Goal: Task Accomplishment & Management: Complete application form

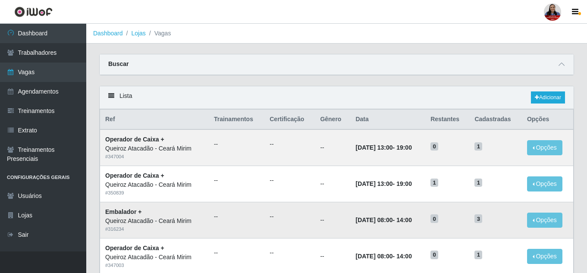
scroll to position [60, 0]
click at [141, 34] on link "Lojas" at bounding box center [138, 33] width 14 height 7
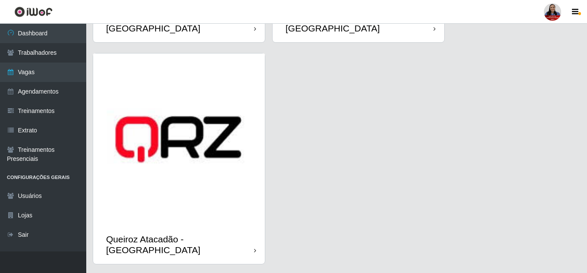
scroll to position [1302, 0]
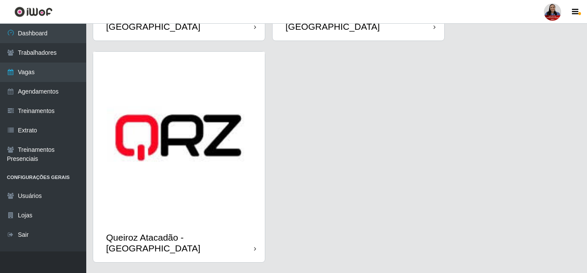
click at [176, 163] on img at bounding box center [179, 138] width 172 height 172
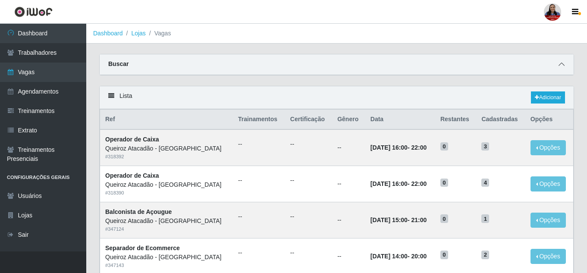
click at [562, 64] on icon at bounding box center [562, 64] width 6 height 6
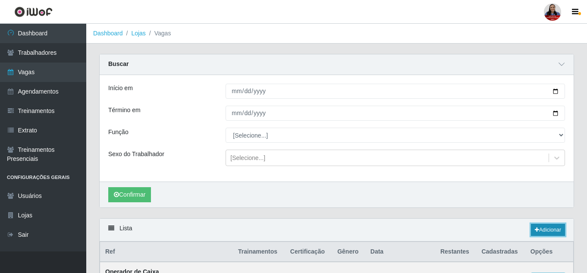
click at [536, 236] on link "Adicionar" at bounding box center [548, 230] width 34 height 12
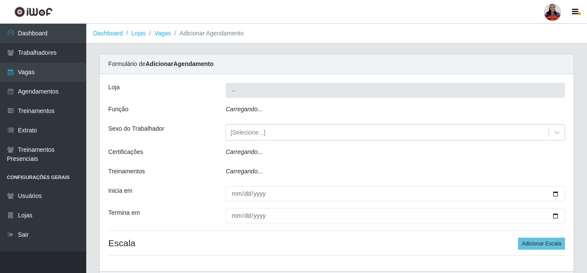
type input "Queiroz Atacadão - São Gonçalo do Amarante"
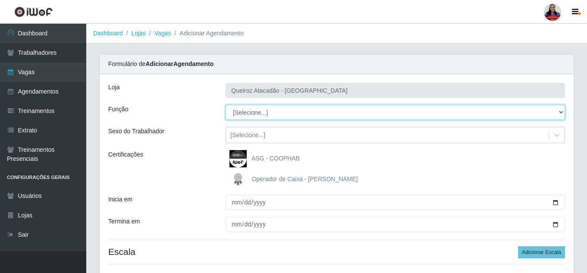
click at [346, 115] on select "[Selecione...] Balconista de Açougue Balconista de Açougue + Balconista de Açou…" at bounding box center [396, 112] width 340 height 15
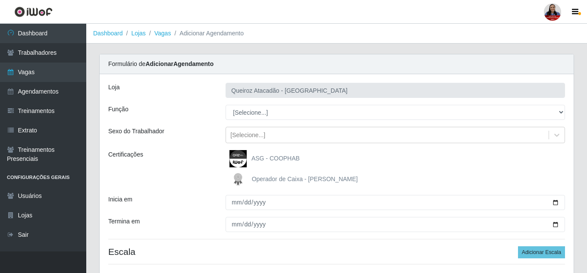
click at [361, 55] on div "Formulário de Adicionar Agendamento" at bounding box center [337, 64] width 474 height 20
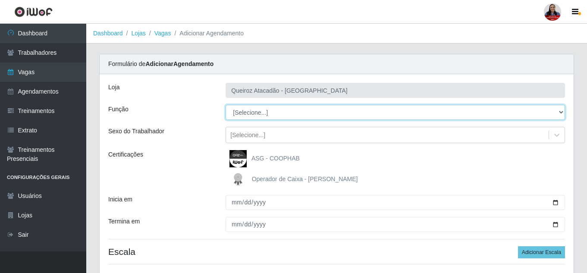
click at [321, 114] on select "[Selecione...] Balconista de Açougue Balconista de Açougue + Balconista de Açou…" at bounding box center [396, 112] width 340 height 15
select select "72"
click at [226, 105] on select "[Selecione...] Balconista de Açougue Balconista de Açougue + Balconista de Açou…" at bounding box center [396, 112] width 340 height 15
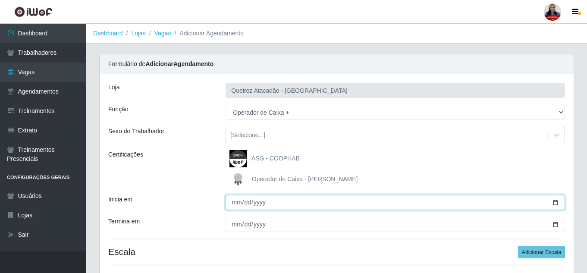
click at [555, 202] on input "Inicia em" at bounding box center [396, 202] width 340 height 15
type input "2025-09-27"
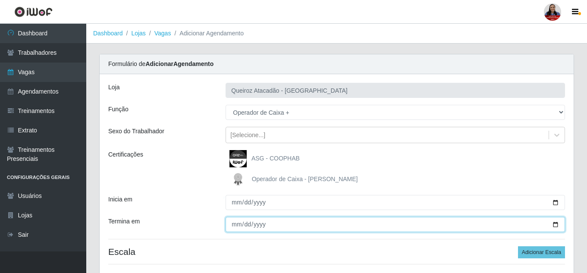
click at [556, 224] on input "Termina em" at bounding box center [396, 224] width 340 height 15
type input "2025-09-27"
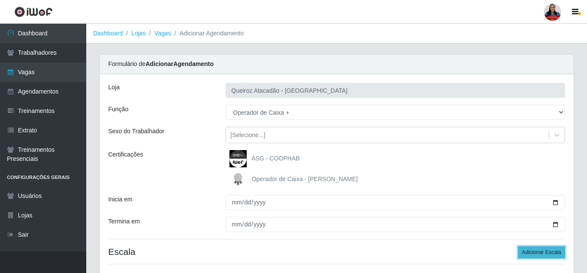
click at [530, 252] on button "Adicionar Escala" at bounding box center [541, 252] width 47 height 12
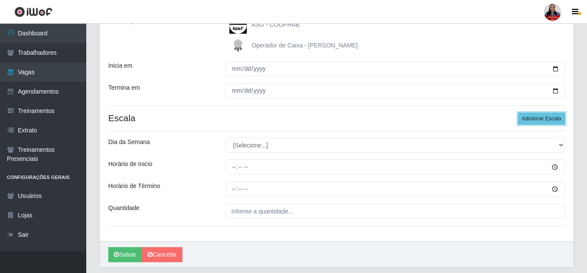
scroll to position [161, 0]
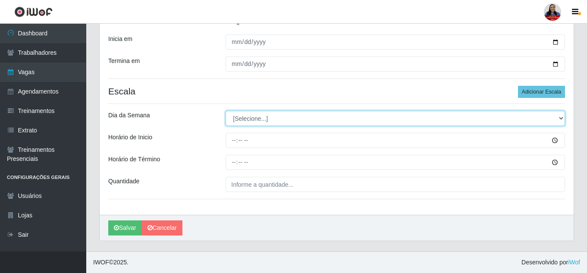
click at [349, 117] on select "[Selecione...] Segunda Terça Quarta Quinta Sexta Sábado Domingo" at bounding box center [396, 118] width 340 height 15
select select "6"
click at [226, 111] on select "[Selecione...] Segunda Terça Quarta Quinta Sexta Sábado Domingo" at bounding box center [396, 118] width 340 height 15
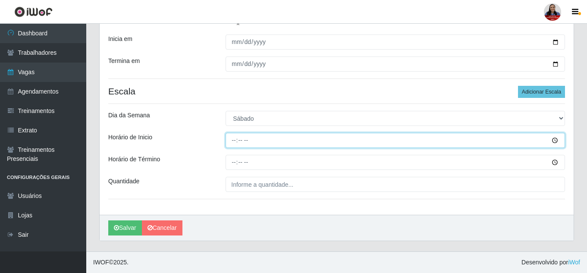
click at [230, 139] on input "Horário de Inicio" at bounding box center [396, 140] width 340 height 15
type input "16:00"
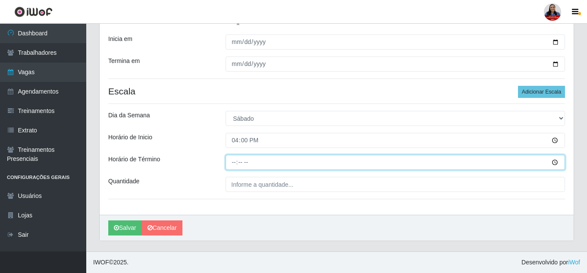
type input "22:00"
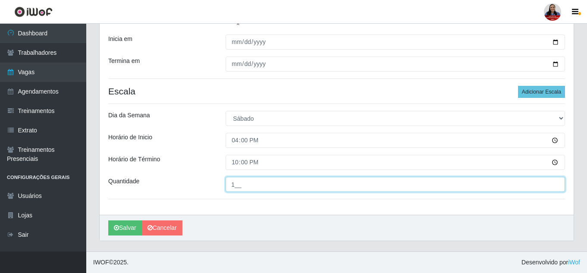
type input "1__"
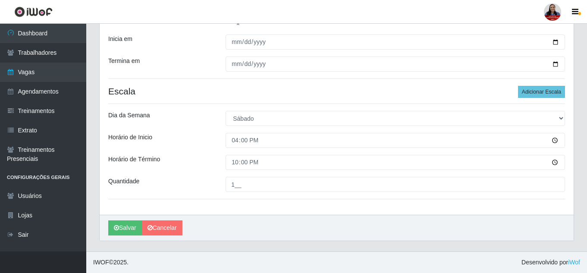
click at [213, 103] on div "Loja Queiroz Atacadão - São Gonçalo do Amarante Função [Selecione...] Balconist…" at bounding box center [337, 64] width 474 height 301
click at [122, 224] on button "Salvar" at bounding box center [125, 228] width 34 height 15
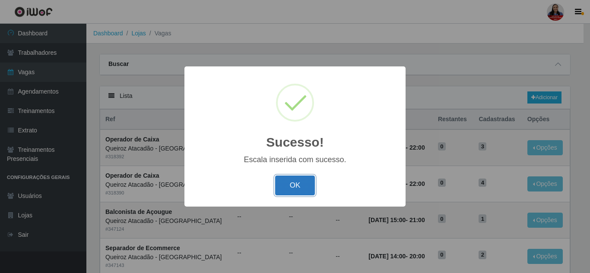
click at [300, 180] on button "OK" at bounding box center [295, 186] width 40 height 20
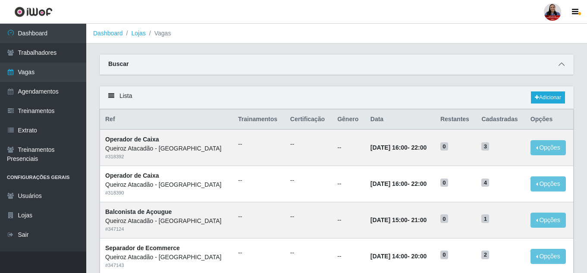
click at [560, 69] on span at bounding box center [562, 65] width 10 height 10
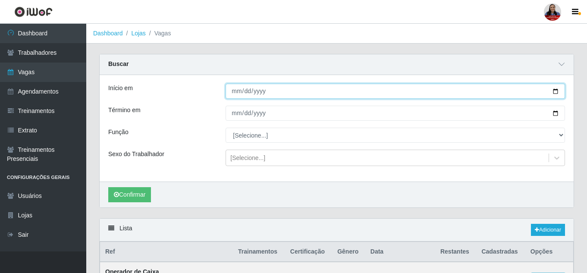
click at [558, 92] on input "Início em" at bounding box center [396, 91] width 340 height 15
type input "2025-09-27"
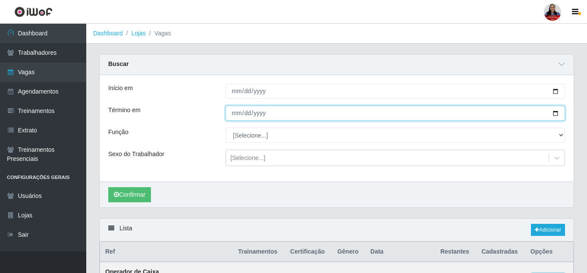
click at [556, 116] on input "Término em" at bounding box center [396, 113] width 340 height 15
type input "2025-09-27"
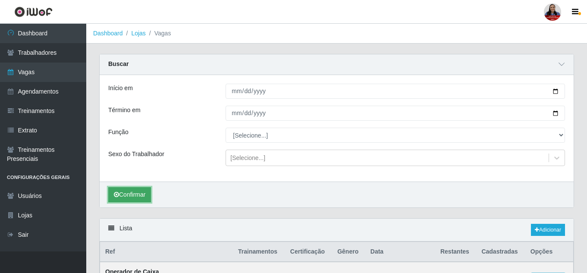
click at [148, 194] on button "Confirmar" at bounding box center [129, 194] width 43 height 15
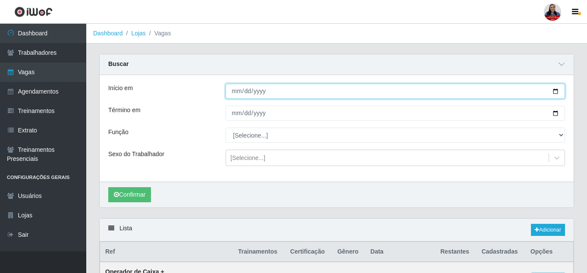
click at [554, 94] on input "[DATE]" at bounding box center [396, 91] width 340 height 15
click at [553, 91] on input "[DATE]" at bounding box center [396, 91] width 340 height 15
type input "[DATE]"
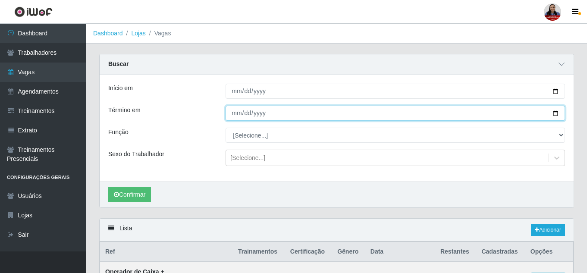
click at [556, 114] on input "[DATE]" at bounding box center [396, 113] width 340 height 15
type input "[DATE]"
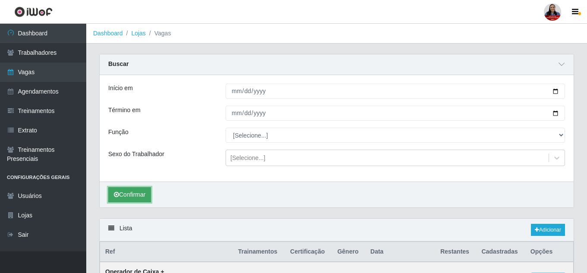
click at [142, 192] on button "Confirmar" at bounding box center [129, 194] width 43 height 15
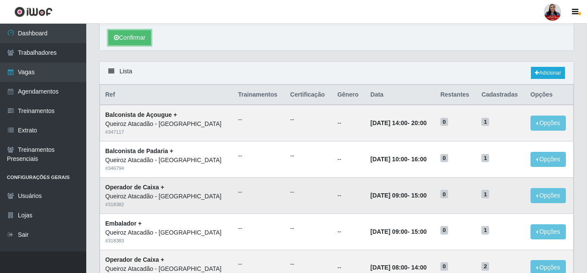
scroll to position [129, 0]
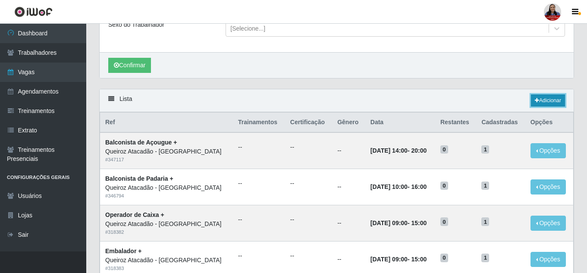
click at [555, 102] on link "Adicionar" at bounding box center [548, 101] width 34 height 12
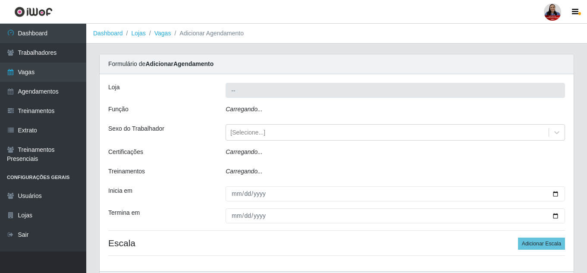
type input "Queiroz Atacadão - [GEOGRAPHIC_DATA]"
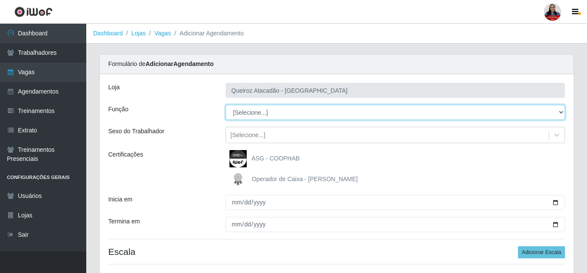
click at [284, 114] on select "[Selecione...] Balconista de Açougue Balconista de Açougue + Balconista de Açou…" at bounding box center [396, 112] width 340 height 15
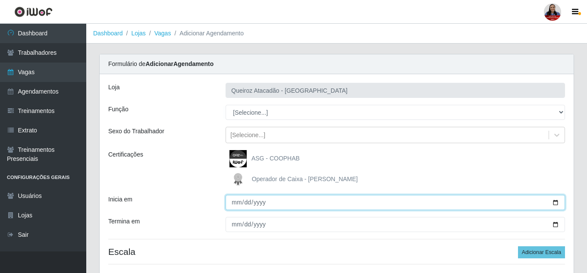
click at [554, 203] on input "Inicia em" at bounding box center [396, 202] width 340 height 15
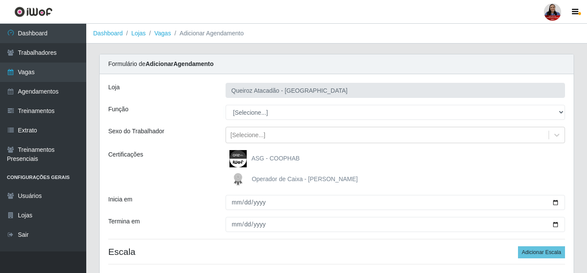
click at [423, 170] on div "ASG - COOPHAB Operador de Caixa - Queiroz Atacadão" at bounding box center [395, 169] width 353 height 38
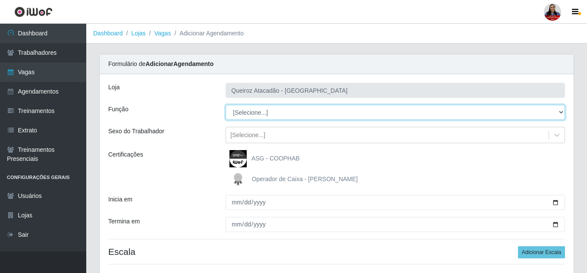
click at [274, 110] on select "[Selecione...] Balconista de Açougue Balconista de Açougue + Balconista de Açou…" at bounding box center [396, 112] width 340 height 15
click at [263, 114] on select "[Selecione...] Balconista de Açougue Balconista de Açougue + Balconista de Açou…" at bounding box center [396, 112] width 340 height 15
select select "72"
click at [226, 105] on select "[Selecione...] Balconista de Açougue Balconista de Açougue + Balconista de Açou…" at bounding box center [396, 112] width 340 height 15
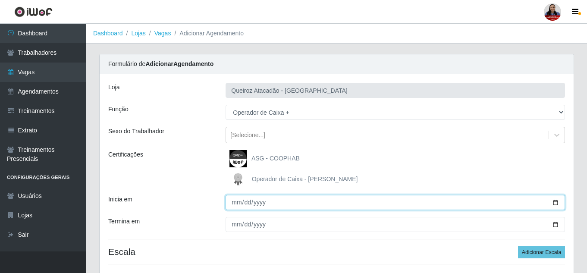
click at [557, 203] on input "Inicia em" at bounding box center [396, 202] width 340 height 15
type input "[DATE]"
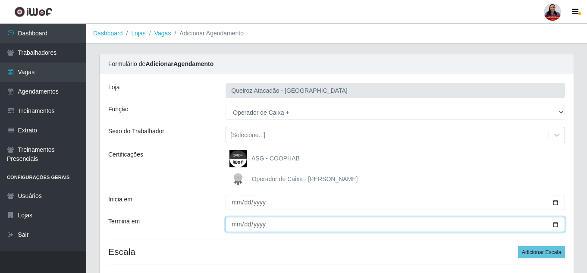
click at [557, 225] on input "Termina em" at bounding box center [396, 224] width 340 height 15
type input "[DATE]"
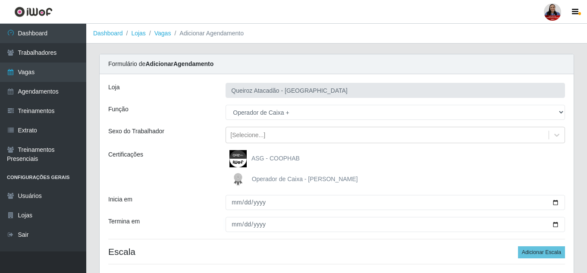
click at [454, 185] on div "Operador de Caixa - Queiroz Atacadão" at bounding box center [396, 179] width 340 height 17
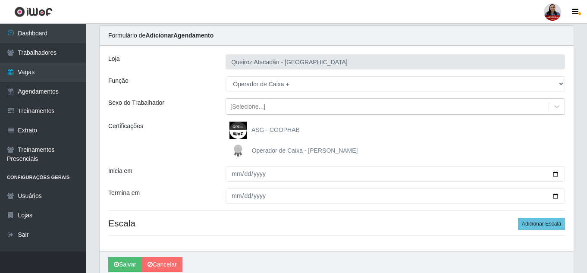
scroll to position [43, 0]
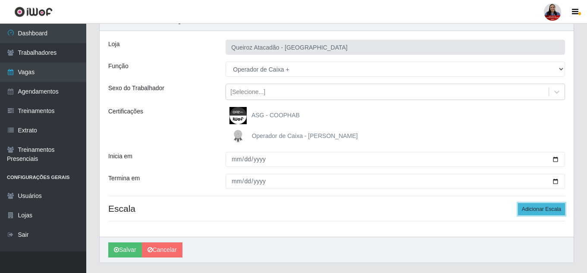
click at [548, 211] on button "Adicionar Escala" at bounding box center [541, 209] width 47 height 12
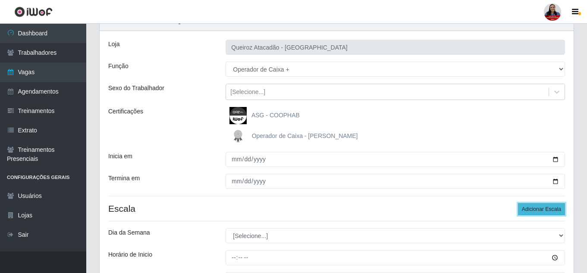
click at [548, 211] on button "Adicionar Escala" at bounding box center [541, 209] width 47 height 12
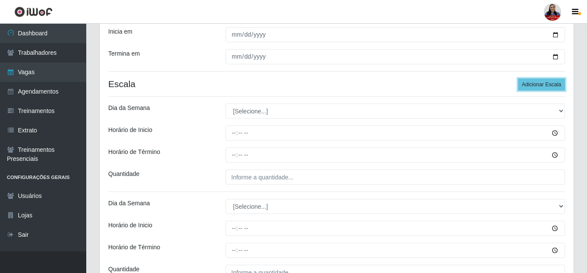
scroll to position [173, 0]
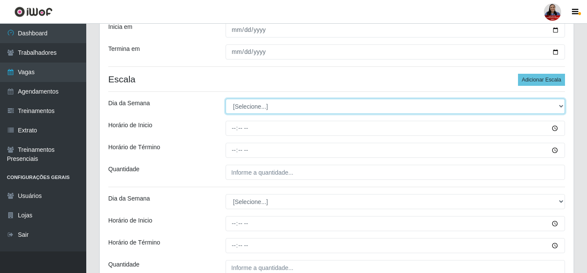
click at [287, 101] on select "[Selecione...] Segunda Terça Quarta Quinta Sexta Sábado Domingo" at bounding box center [396, 106] width 340 height 15
select select "0"
click at [226, 99] on select "[Selecione...] Segunda Terça Quarta Quinta Sexta Sábado Domingo" at bounding box center [396, 106] width 340 height 15
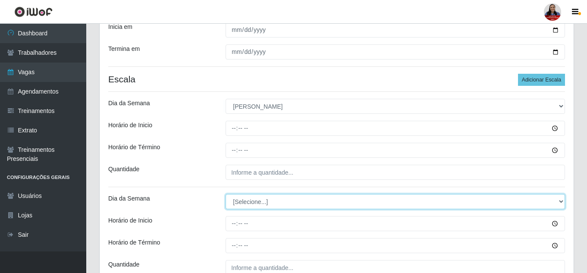
click at [266, 197] on select "[Selecione...] Segunda Terça Quarta Quinta Sexta Sábado Domingo" at bounding box center [396, 201] width 340 height 15
select select "0"
click at [226, 194] on select "[Selecione...] Segunda Terça Quarta Quinta Sexta Sábado Domingo" at bounding box center [396, 201] width 340 height 15
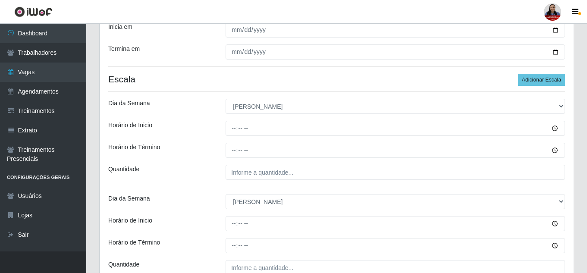
click at [208, 111] on div "Dia da Semana" at bounding box center [160, 106] width 117 height 15
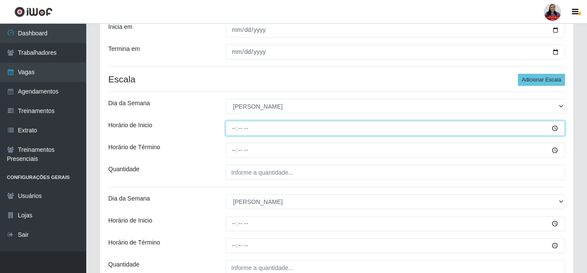
click at [235, 130] on input "Horário de Inicio" at bounding box center [396, 128] width 340 height 15
type input "08:00"
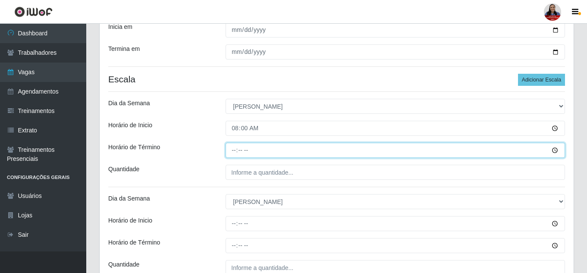
type input "14:00"
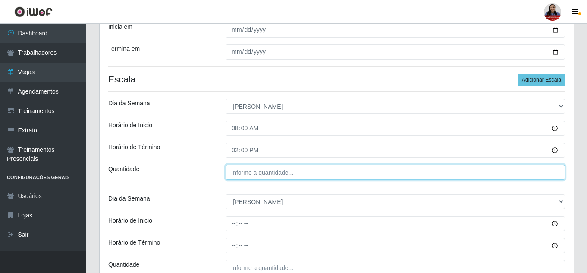
type input "___"
type input "2__"
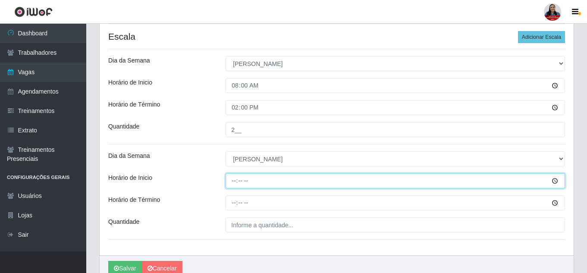
scroll to position [256, 0]
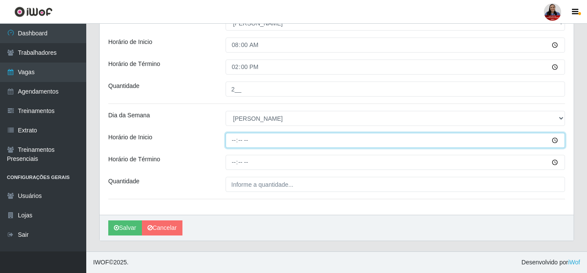
type input "09:00"
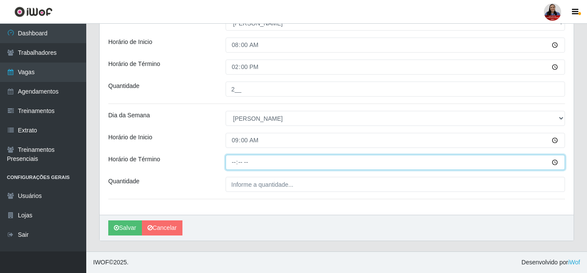
type input "15:00"
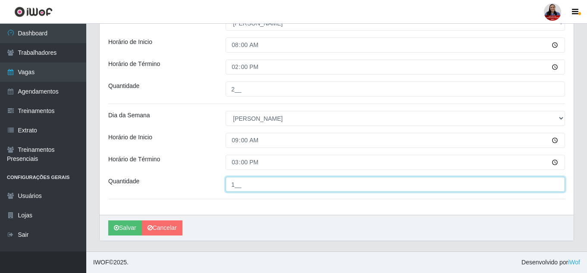
type input "1__"
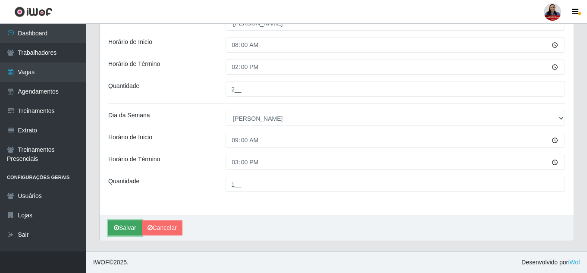
click at [136, 224] on button "Salvar" at bounding box center [125, 228] width 34 height 15
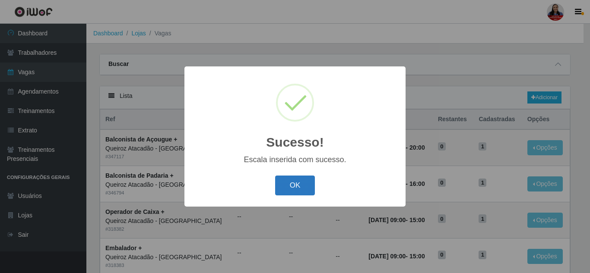
click at [297, 190] on button "OK" at bounding box center [295, 186] width 40 height 20
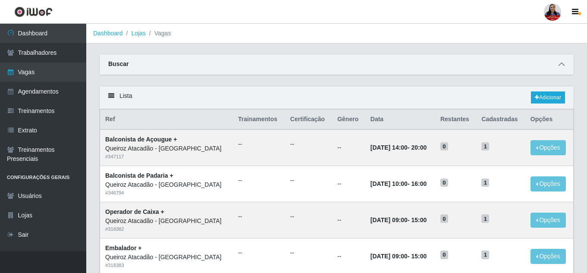
click at [565, 67] on icon at bounding box center [562, 64] width 6 height 6
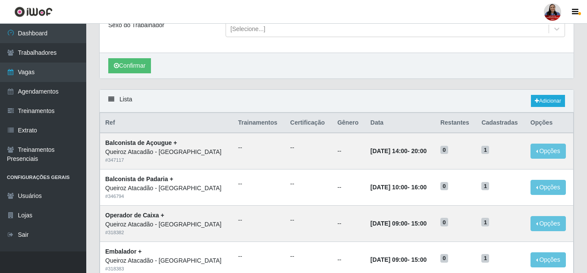
scroll to position [129, 0]
click at [535, 102] on icon at bounding box center [537, 100] width 4 height 5
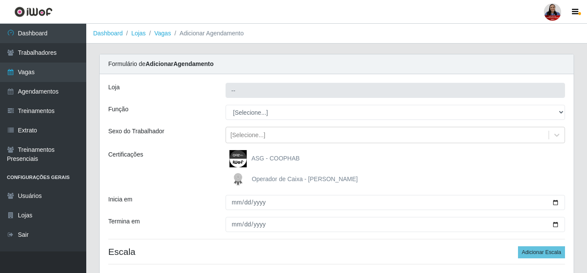
type input "Queiroz Atacadão - [GEOGRAPHIC_DATA]"
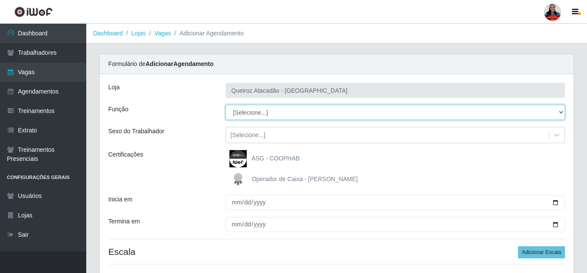
click at [273, 116] on select "[Selecione...] Balconista de Açougue Balconista de Açougue + Balconista de Açou…" at bounding box center [396, 112] width 340 height 15
select select "70"
click at [226, 105] on select "[Selecione...] Balconista de Açougue Balconista de Açougue + Balconista de Açou…" at bounding box center [396, 112] width 340 height 15
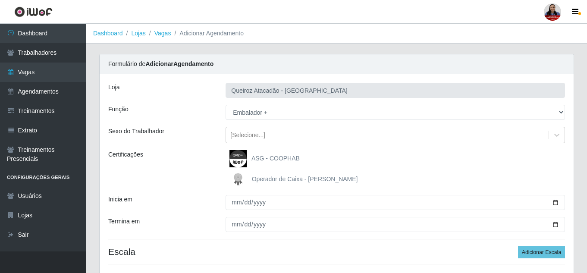
click at [193, 156] on div "Certificações" at bounding box center [160, 169] width 117 height 38
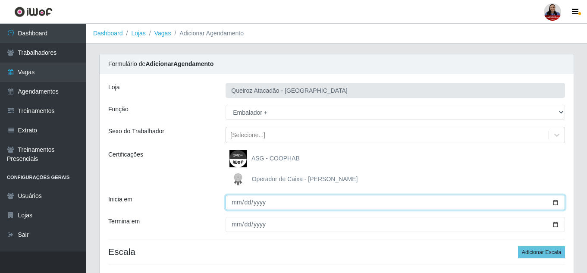
click at [558, 203] on input "Inicia em" at bounding box center [396, 202] width 340 height 15
click at [555, 204] on input "Inicia em" at bounding box center [396, 202] width 340 height 15
type input "[DATE]"
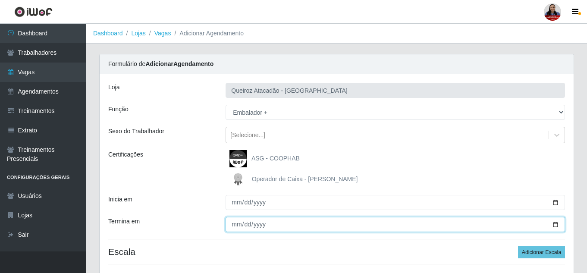
click at [556, 226] on input "Termina em" at bounding box center [396, 224] width 340 height 15
type input "[DATE]"
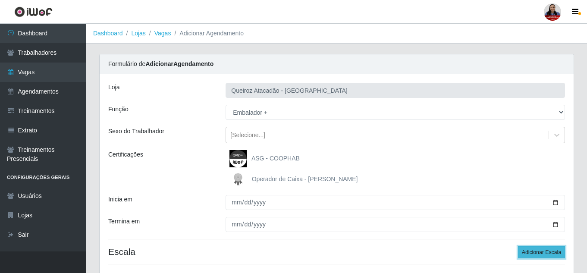
click at [554, 254] on button "Adicionar Escala" at bounding box center [541, 252] width 47 height 12
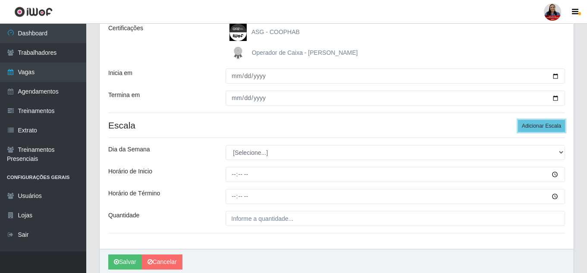
scroll to position [129, 0]
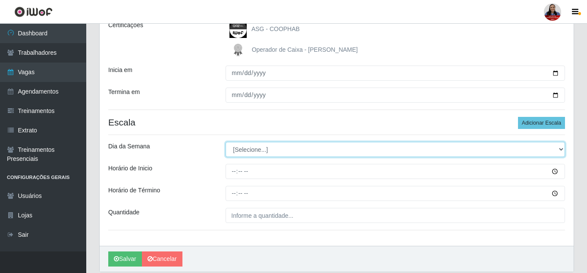
click at [243, 151] on select "[Selecione...] Segunda Terça Quarta Quinta Sexta Sábado Domingo" at bounding box center [396, 149] width 340 height 15
click at [240, 152] on select "[Selecione...] Segunda Terça Quarta Quinta Sexta Sábado Domingo" at bounding box center [396, 149] width 340 height 15
select select "0"
click at [226, 142] on select "[Selecione...] Segunda Terça Quarta Quinta Sexta Sábado Domingo" at bounding box center [396, 149] width 340 height 15
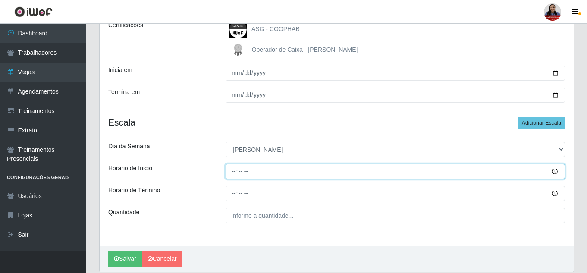
click at [235, 171] on input "Horário de Inicio" at bounding box center [396, 171] width 340 height 15
type input "09:00"
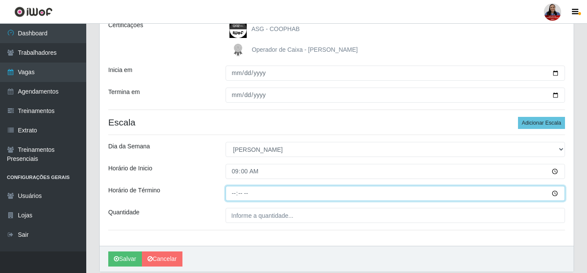
type input "15:00"
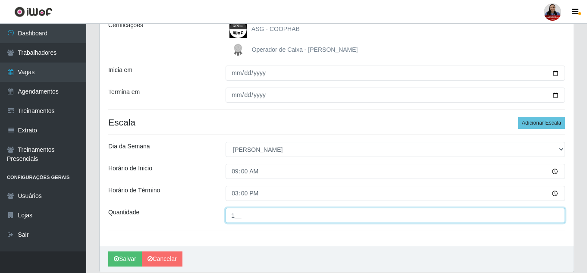
type input "1__"
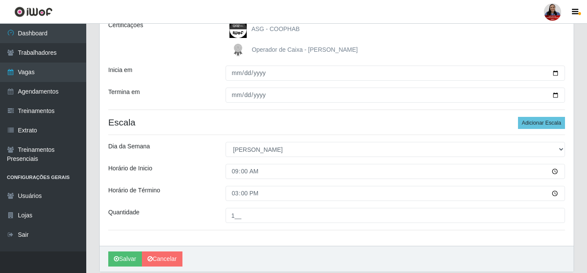
click at [184, 114] on div "Loja Queiroz Atacadão - São Gonçalo do Amarante Função [Selecione...] Balconist…" at bounding box center [337, 95] width 474 height 301
click at [129, 259] on button "Salvar" at bounding box center [125, 259] width 34 height 15
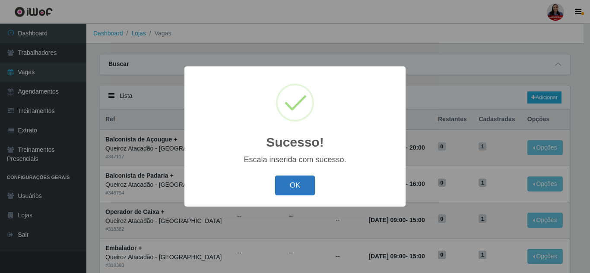
click at [299, 188] on button "OK" at bounding box center [295, 186] width 40 height 20
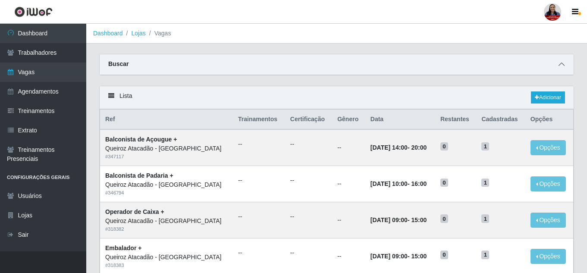
click at [561, 66] on icon at bounding box center [562, 64] width 6 height 6
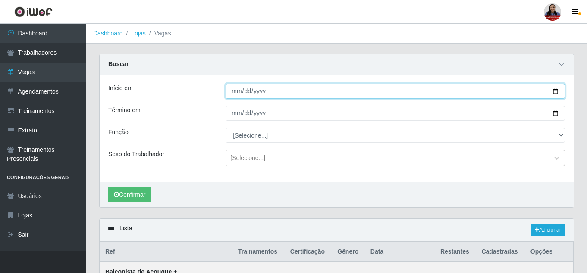
click at [557, 93] on input "[DATE]" at bounding box center [396, 91] width 340 height 15
type input "[DATE]"
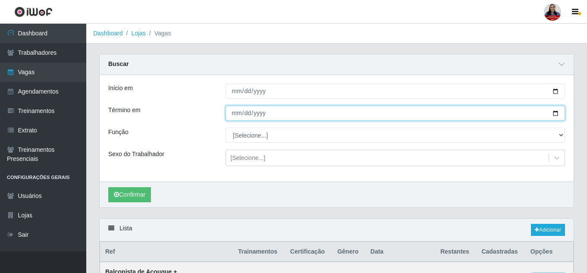
click at [557, 113] on input "[DATE]" at bounding box center [396, 113] width 340 height 15
type input "[DATE]"
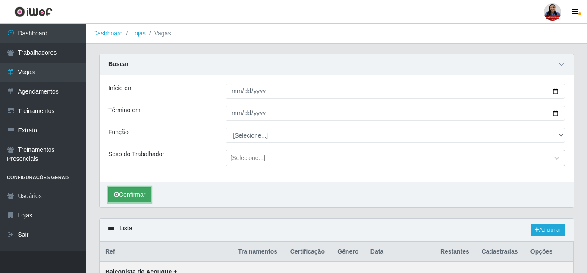
click at [118, 197] on icon "submit" at bounding box center [116, 195] width 5 height 6
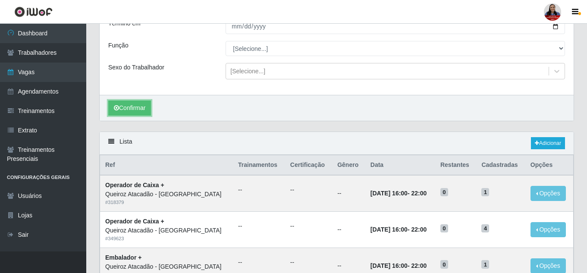
scroll to position [86, 0]
click at [551, 141] on link "Adicionar" at bounding box center [548, 144] width 34 height 12
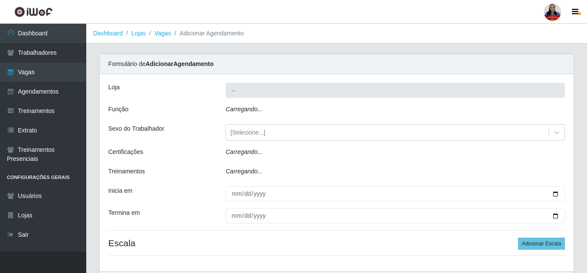
type input "Queiroz Atacadão - [GEOGRAPHIC_DATA]"
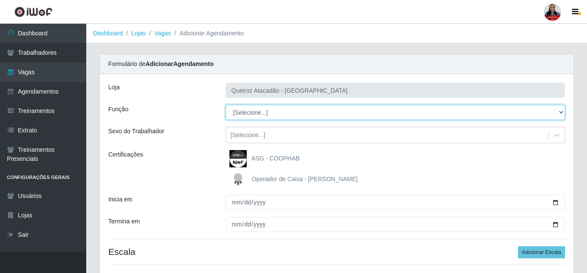
click at [281, 106] on select "[Selecione...] Balconista de Açougue Balconista de Açougue + Balconista de Açou…" at bounding box center [396, 112] width 340 height 15
select select "116"
click at [226, 105] on select "[Selecione...] Balconista de Açougue Balconista de Açougue + Balconista de Açou…" at bounding box center [396, 112] width 340 height 15
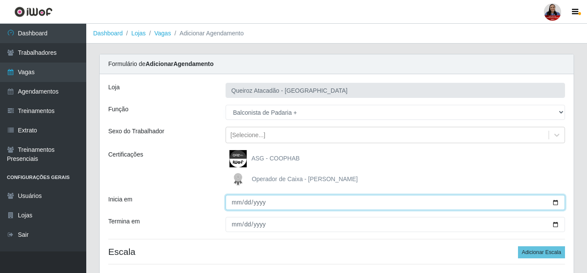
click at [554, 202] on input "Inicia em" at bounding box center [396, 202] width 340 height 15
type input "[DATE]"
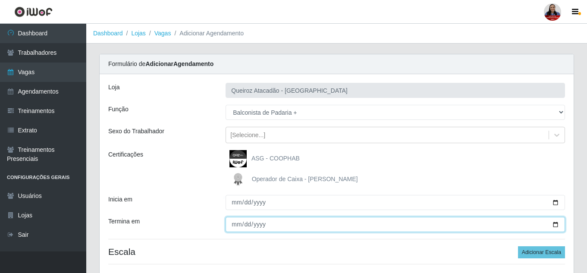
click at [554, 226] on input "Termina em" at bounding box center [396, 224] width 340 height 15
type input "[DATE]"
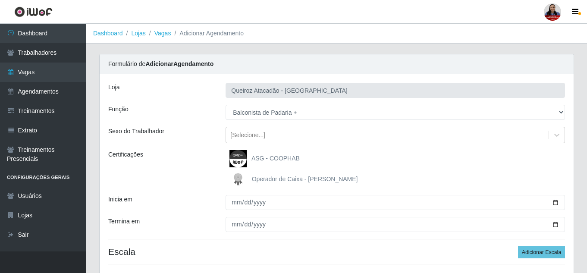
click at [371, 169] on div "ASG - COOPHAB Operador de Caixa - Queiroz Atacadão" at bounding box center [395, 169] width 353 height 38
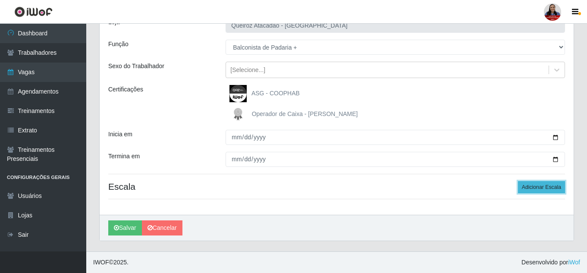
click at [533, 190] on button "Adicionar Escala" at bounding box center [541, 187] width 47 height 12
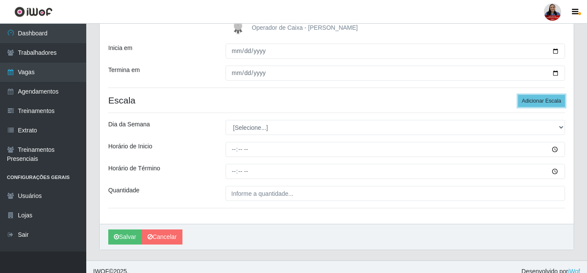
scroll to position [161, 0]
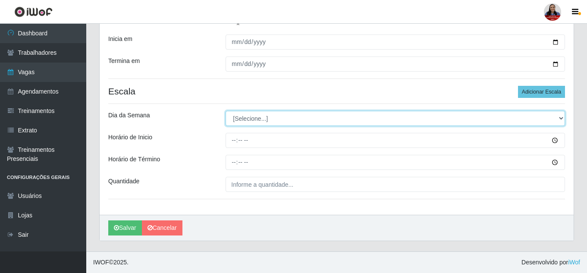
click at [278, 121] on select "[Selecione...] Segunda Terça Quarta Quinta Sexta Sábado Domingo" at bounding box center [396, 118] width 340 height 15
select select "6"
click at [226, 111] on select "[Selecione...] Segunda Terça Quarta Quinta Sexta Sábado Domingo" at bounding box center [396, 118] width 340 height 15
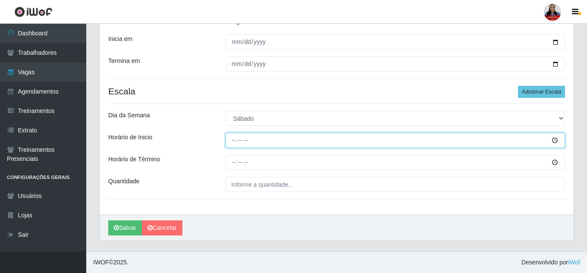
click at [235, 139] on input "Horário de Inicio" at bounding box center [396, 140] width 340 height 15
type input "10:00"
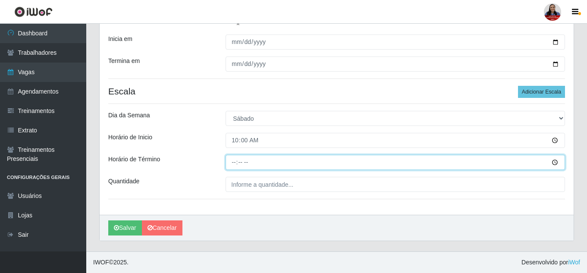
click at [234, 163] on input "Horário de Término" at bounding box center [396, 162] width 340 height 15
type input "16:00"
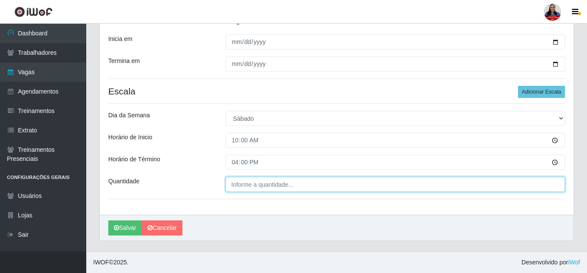
type input "___"
click at [233, 186] on input "___" at bounding box center [396, 184] width 340 height 15
type input "1__"
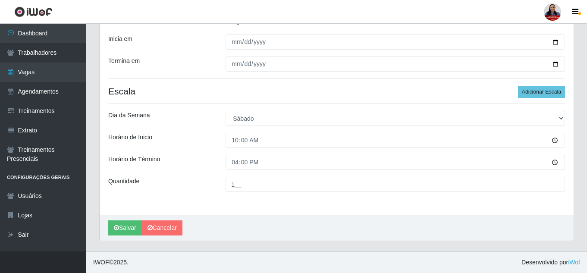
click at [208, 146] on div "Horário de Inicio" at bounding box center [160, 140] width 117 height 15
click at [131, 236] on div "Salvar Cancelar" at bounding box center [337, 228] width 474 height 26
click at [131, 227] on button "Salvar" at bounding box center [125, 228] width 34 height 15
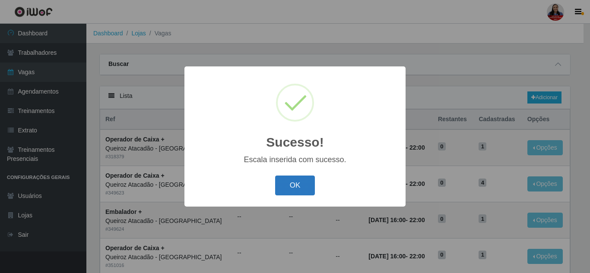
click at [304, 182] on button "OK" at bounding box center [295, 186] width 40 height 20
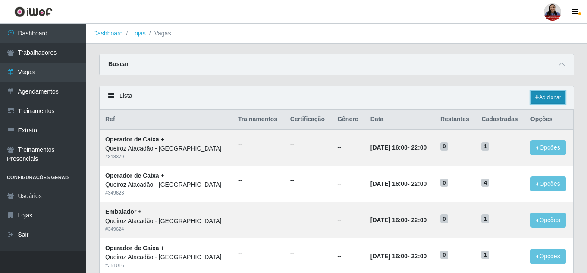
click at [554, 97] on link "Adicionar" at bounding box center [548, 97] width 34 height 12
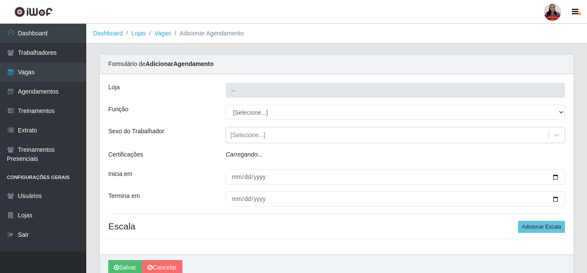
type input "Queiroz Atacadão - [GEOGRAPHIC_DATA]"
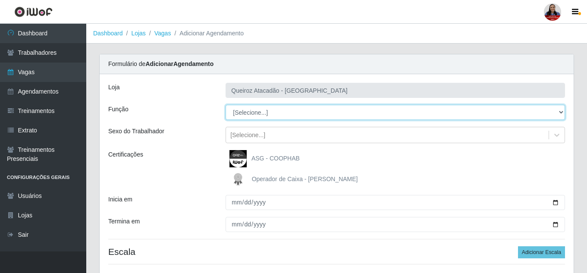
click at [316, 114] on select "[Selecione...] Balconista de Açougue Balconista de Açougue + Balconista de Açou…" at bounding box center [396, 112] width 340 height 15
select select "82"
click at [226, 105] on select "[Selecione...] Balconista de Açougue Balconista de Açougue + Balconista de Açou…" at bounding box center [396, 112] width 340 height 15
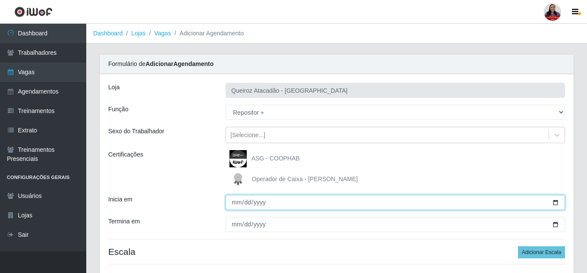
click at [555, 202] on input "Inicia em" at bounding box center [396, 202] width 340 height 15
type input "[DATE]"
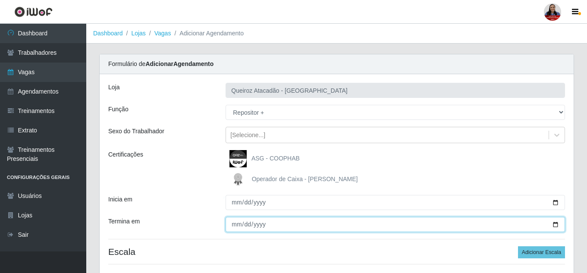
click at [554, 226] on input "Termina em" at bounding box center [396, 224] width 340 height 15
type input "[DATE]"
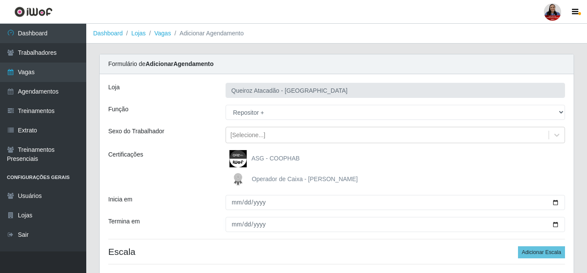
click at [203, 186] on div "Certificações" at bounding box center [160, 169] width 117 height 38
click at [526, 252] on button "Adicionar Escala" at bounding box center [541, 252] width 47 height 12
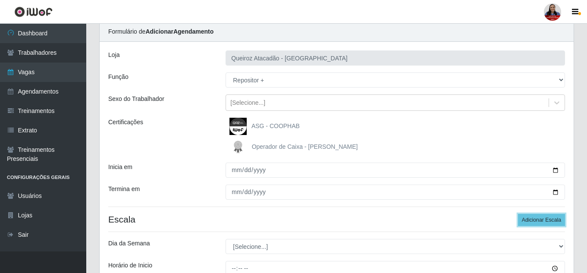
scroll to position [129, 0]
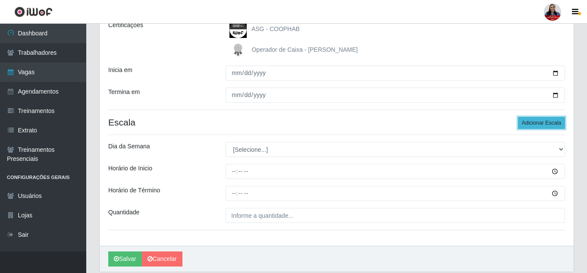
click at [527, 125] on button "Adicionar Escala" at bounding box center [541, 123] width 47 height 12
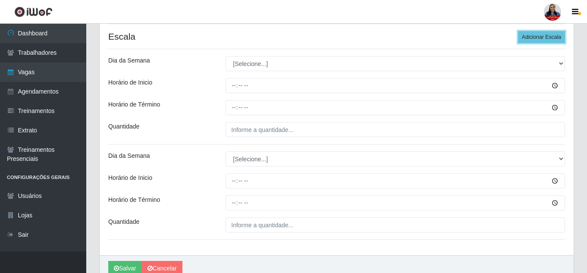
scroll to position [216, 0]
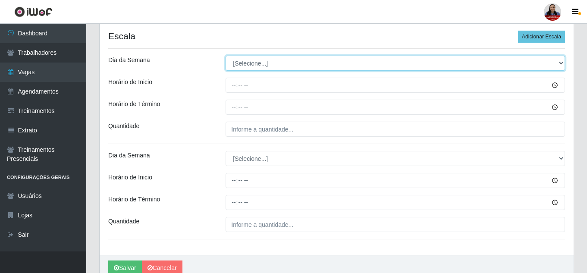
click at [346, 65] on select "[Selecione...] Segunda Terça Quarta Quinta Sexta Sábado Domingo" at bounding box center [396, 63] width 340 height 15
select select "0"
click at [226, 56] on select "[Selecione...] Segunda Terça Quarta Quinta Sexta Sábado Domingo" at bounding box center [396, 63] width 340 height 15
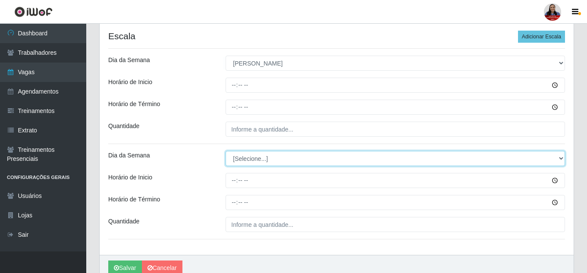
click at [293, 159] on select "[Selecione...] Segunda Terça Quarta Quinta Sexta Sábado Domingo" at bounding box center [396, 158] width 340 height 15
select select "0"
click at [226, 151] on select "[Selecione...] Segunda Terça Quarta Quinta Sexta Sábado Domingo" at bounding box center [396, 158] width 340 height 15
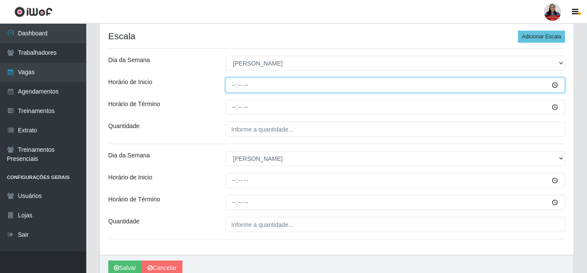
click at [233, 91] on input "Horário de Inicio" at bounding box center [396, 85] width 340 height 15
type input "08:00"
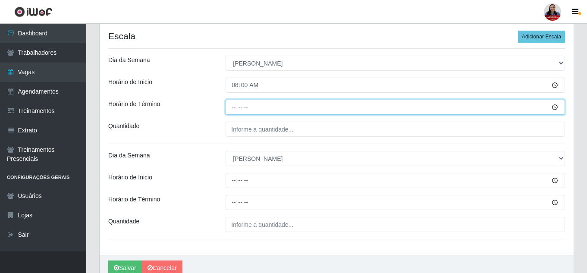
type input "14:00"
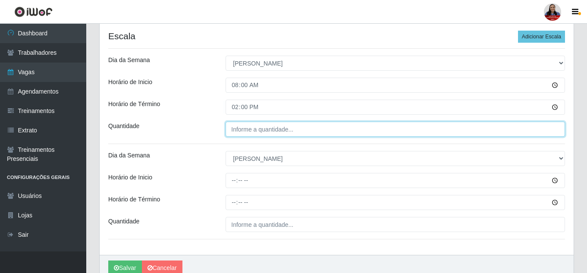
type input "___"
type input "1__"
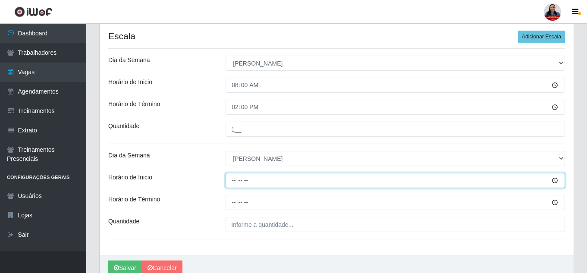
type input "14:00"
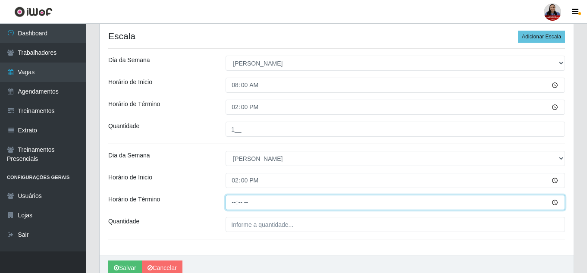
type input "20:00"
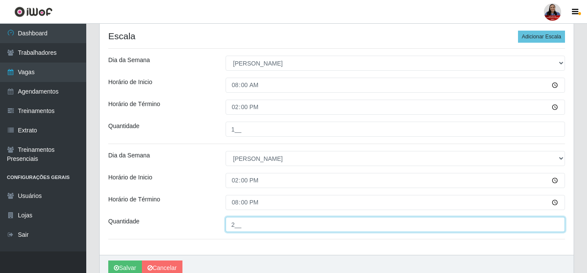
type input "2__"
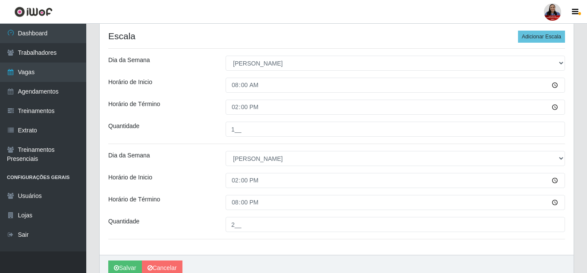
click at [219, 164] on div "[Selecione...] Segunda Terça Quarta Quinta Sexta Sábado Domingo" at bounding box center [395, 158] width 353 height 15
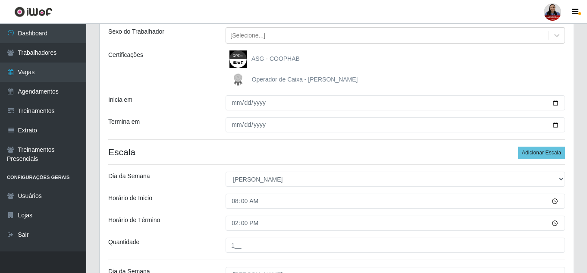
scroll to position [43, 0]
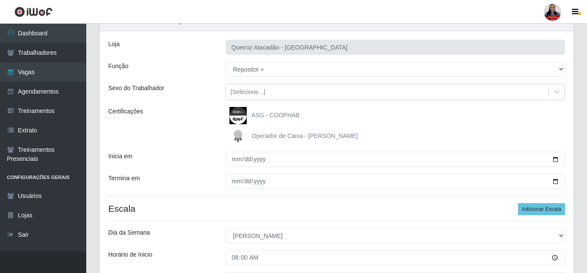
drag, startPoint x: 210, startPoint y: 218, endPoint x: 204, endPoint y: 218, distance: 6.0
click at [210, 218] on div "Loja Queiroz Atacadão - São Gonçalo do Amarante Função [Selecione...] Balconist…" at bounding box center [337, 229] width 474 height 397
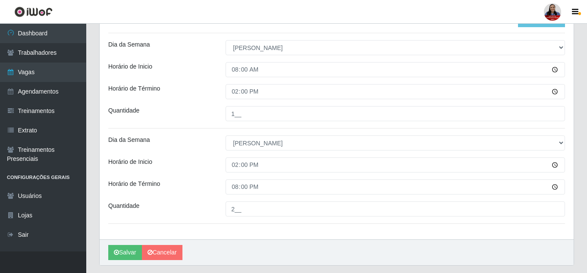
scroll to position [256, 0]
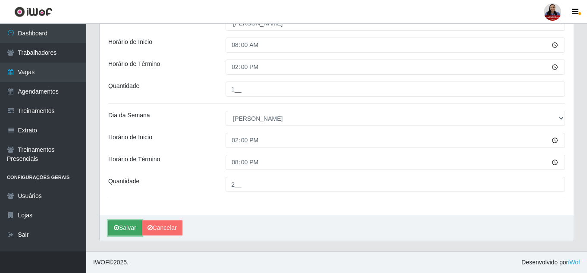
click at [121, 231] on button "Salvar" at bounding box center [125, 228] width 34 height 15
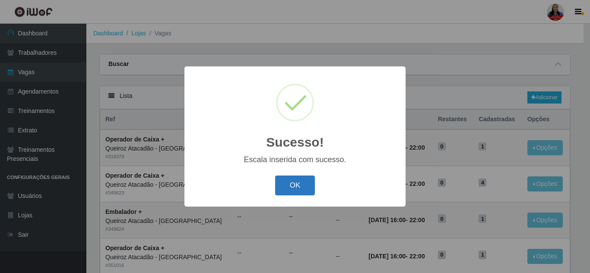
click at [297, 179] on button "OK" at bounding box center [295, 186] width 40 height 20
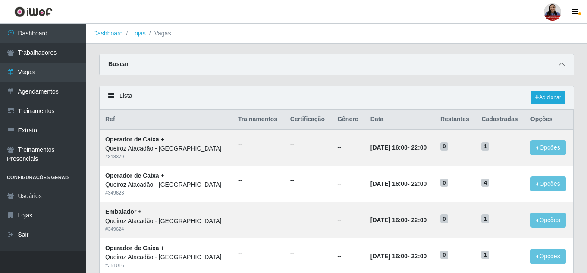
click at [564, 67] on icon at bounding box center [562, 64] width 6 height 6
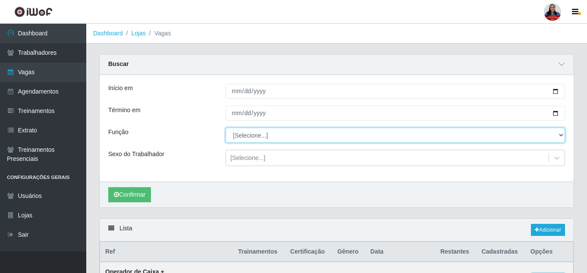
click at [239, 135] on select "[Selecione...] Balconista de Açougue Balconista de Açougue + Balconista de Açou…" at bounding box center [396, 135] width 340 height 15
select select "82"
click at [226, 128] on select "[Selecione...] Balconista de Açougue Balconista de Açougue + Balconista de Açou…" at bounding box center [396, 135] width 340 height 15
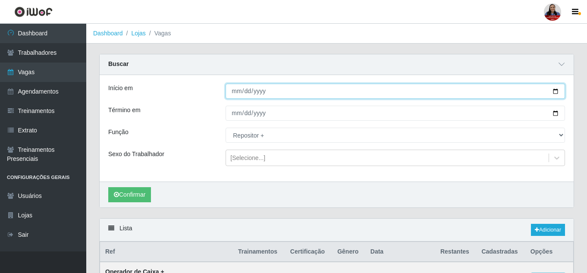
click at [558, 91] on input "[DATE]" at bounding box center [396, 91] width 340 height 15
type input "[DATE]"
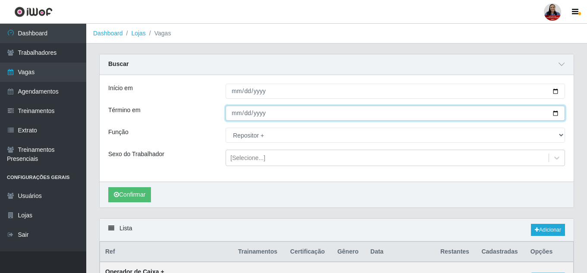
click at [556, 116] on input "[DATE]" at bounding box center [396, 113] width 340 height 15
type input "[DATE]"
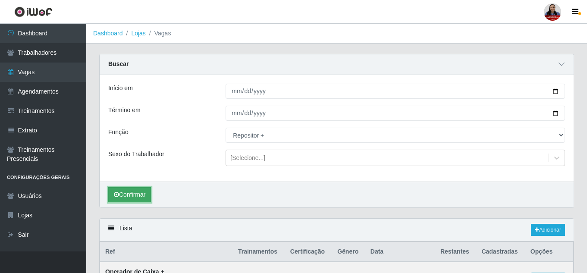
click at [125, 196] on button "Confirmar" at bounding box center [129, 194] width 43 height 15
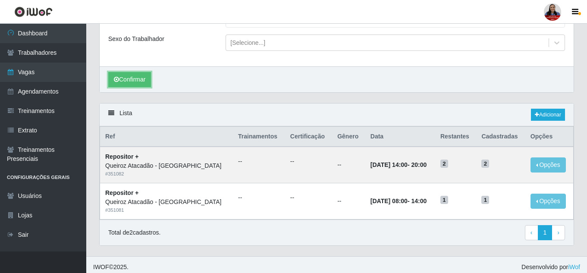
scroll to position [120, 0]
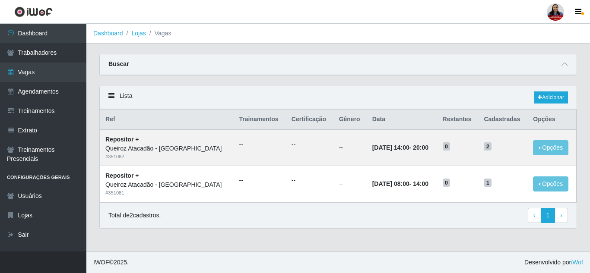
select select "82"
click at [563, 66] on icon at bounding box center [564, 64] width 6 height 6
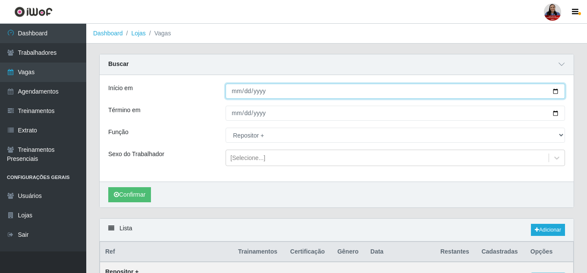
click at [554, 92] on input "[DATE]" at bounding box center [396, 91] width 340 height 15
type input "[DATE]"
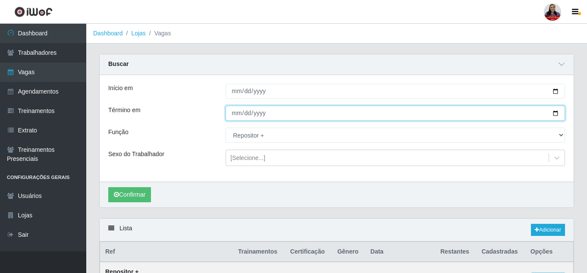
click at [554, 116] on input "[DATE]" at bounding box center [396, 113] width 340 height 15
type input "[DATE]"
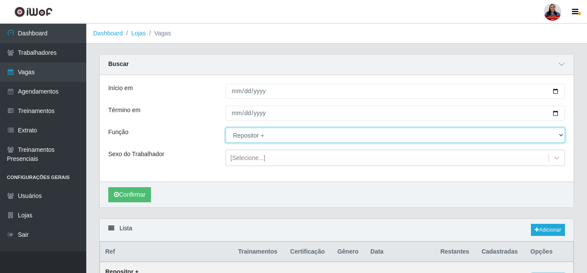
click at [284, 135] on select "[Selecione...] Balconista de Açougue Balconista de Açougue + Balconista de Açou…" at bounding box center [396, 135] width 340 height 15
select select "[Selecione...]"
click at [226, 128] on select "[Selecione...] Balconista de Açougue Balconista de Açougue + Balconista de Açou…" at bounding box center [396, 135] width 340 height 15
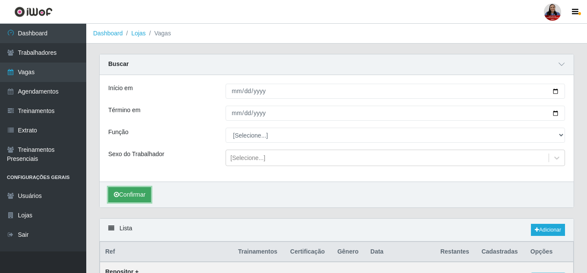
click at [142, 192] on button "Confirmar" at bounding box center [129, 194] width 43 height 15
